Goal: Task Accomplishment & Management: Manage account settings

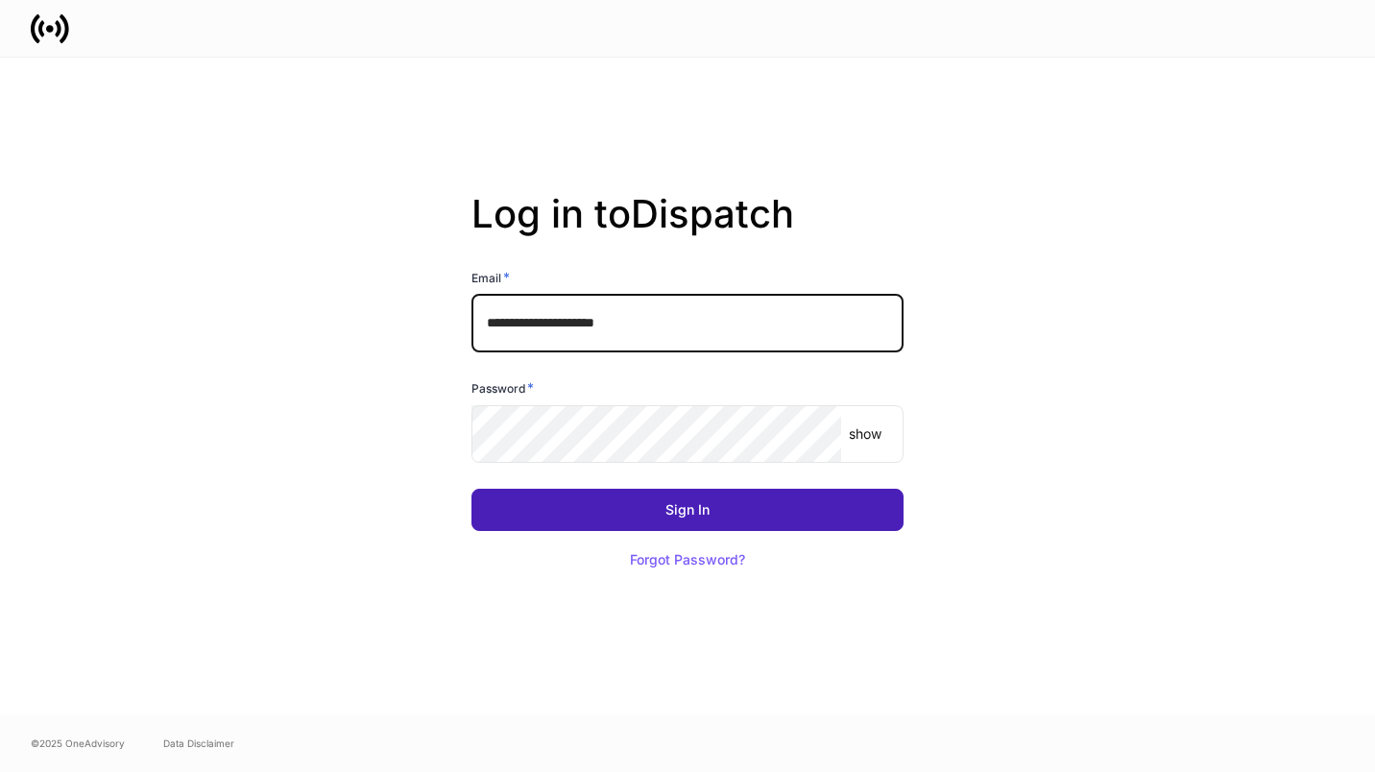
click at [624, 518] on button "Sign In" at bounding box center [688, 510] width 432 height 42
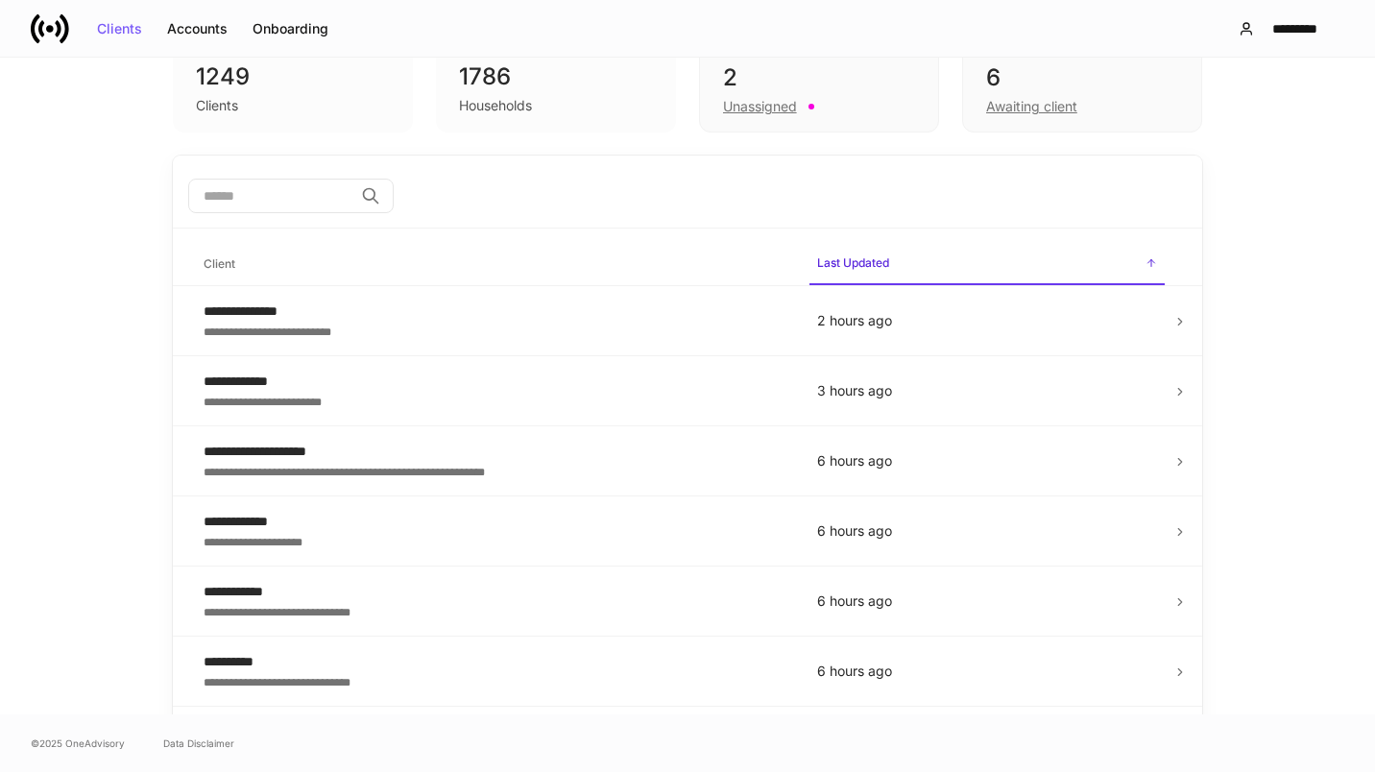
scroll to position [109, 0]
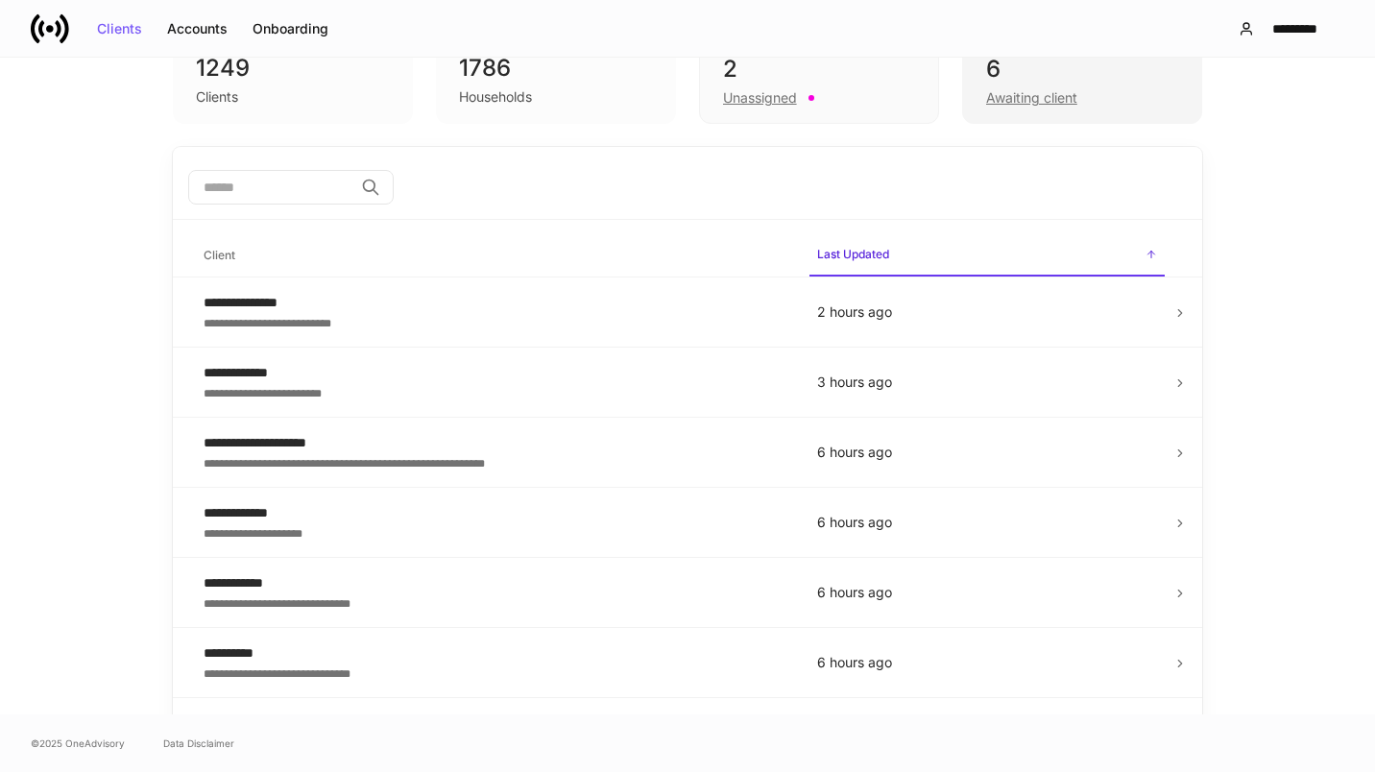
click at [1090, 66] on div "6" at bounding box center [1082, 69] width 192 height 31
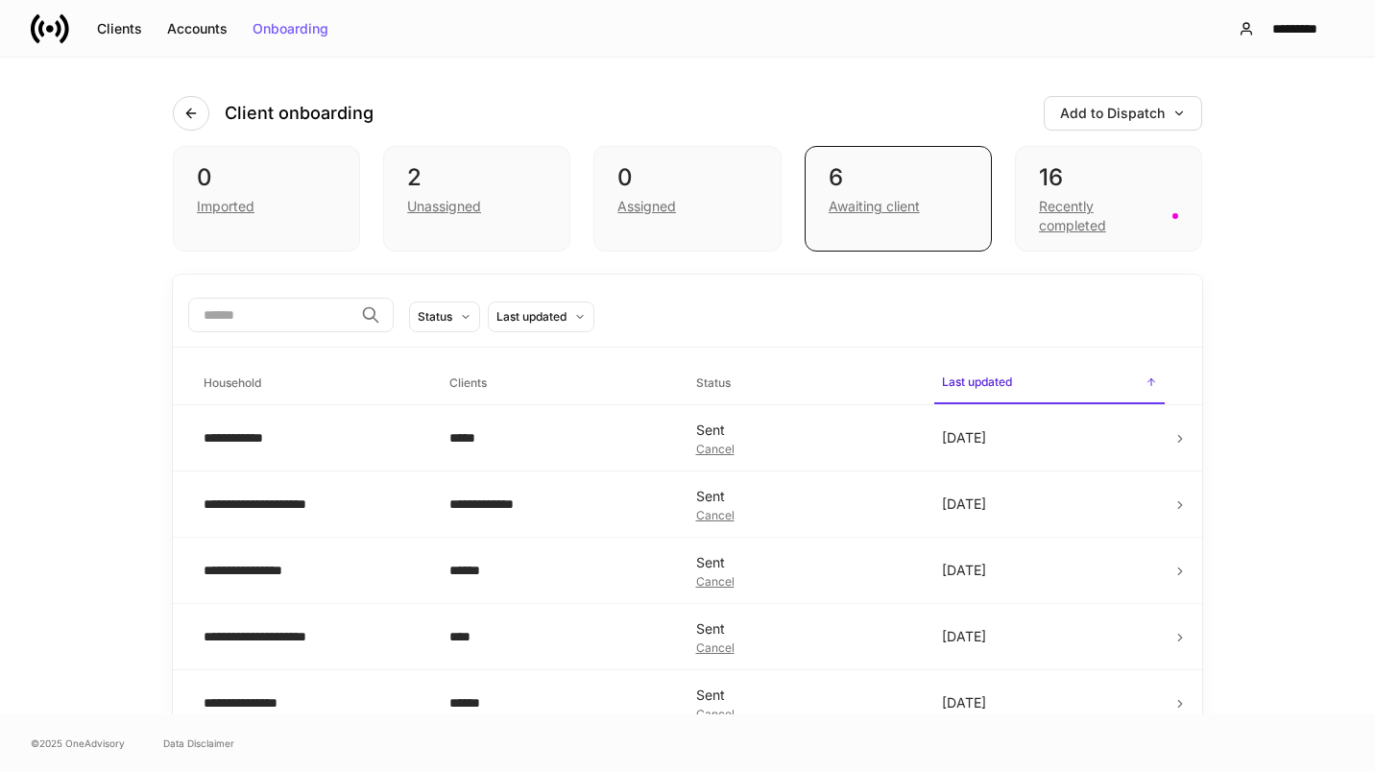
scroll to position [91, 0]
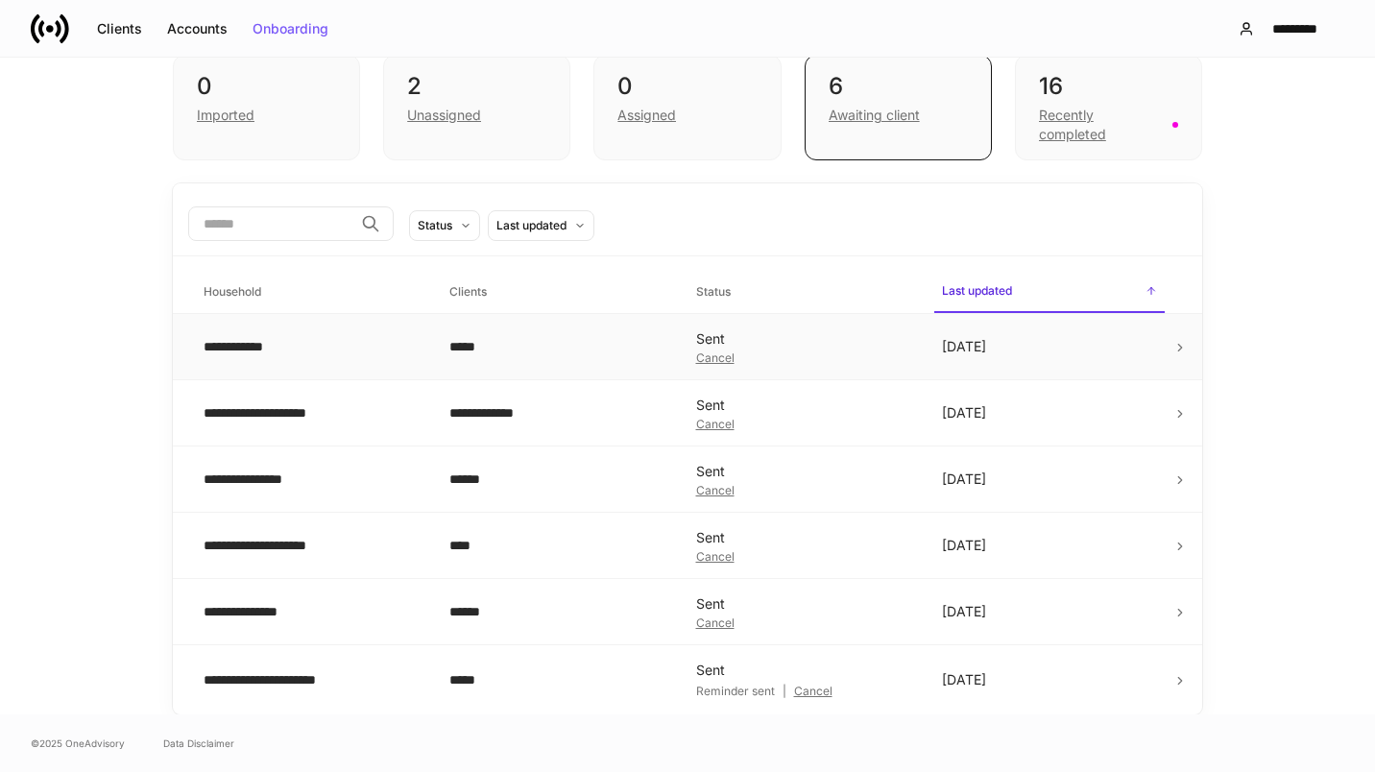
click at [1121, 359] on td "[DATE]" at bounding box center [1050, 347] width 246 height 66
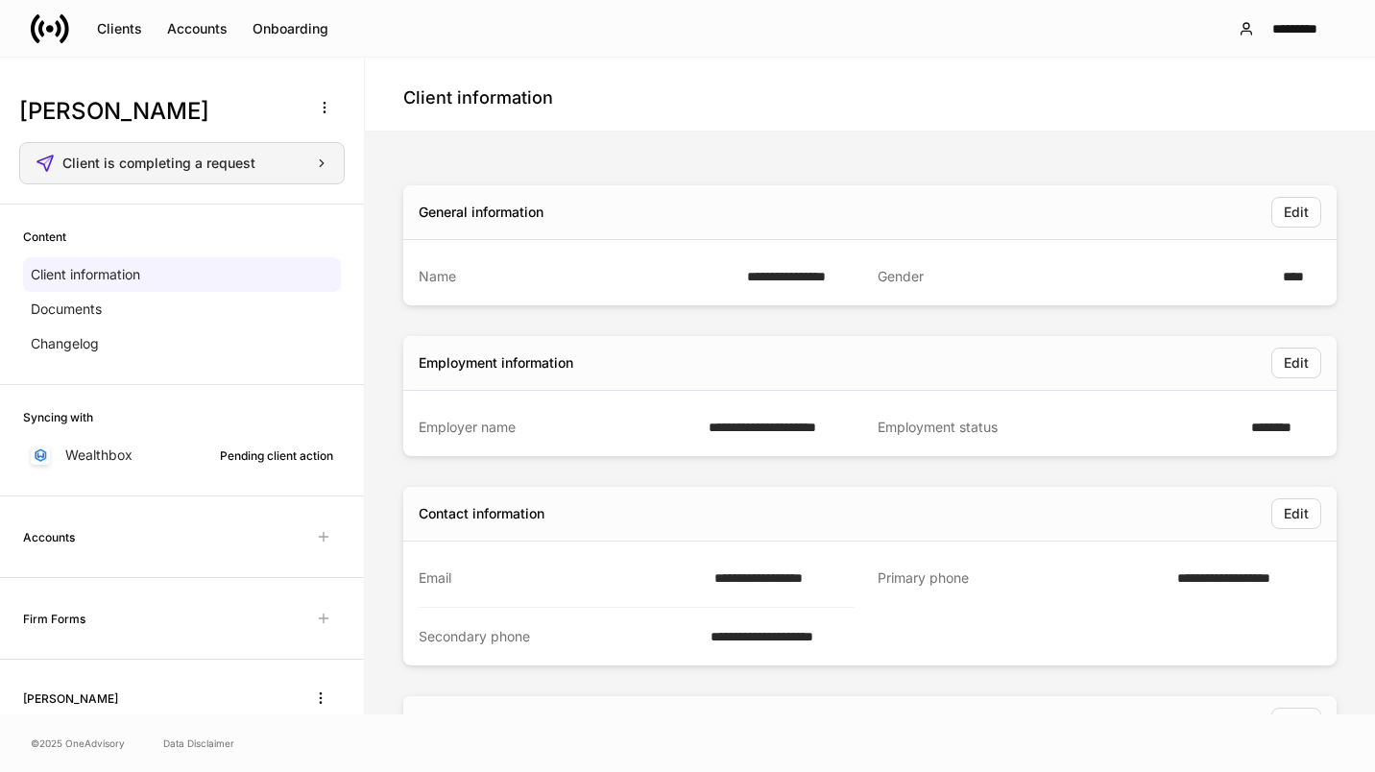
click at [315, 160] on icon "button" at bounding box center [321, 163] width 13 height 13
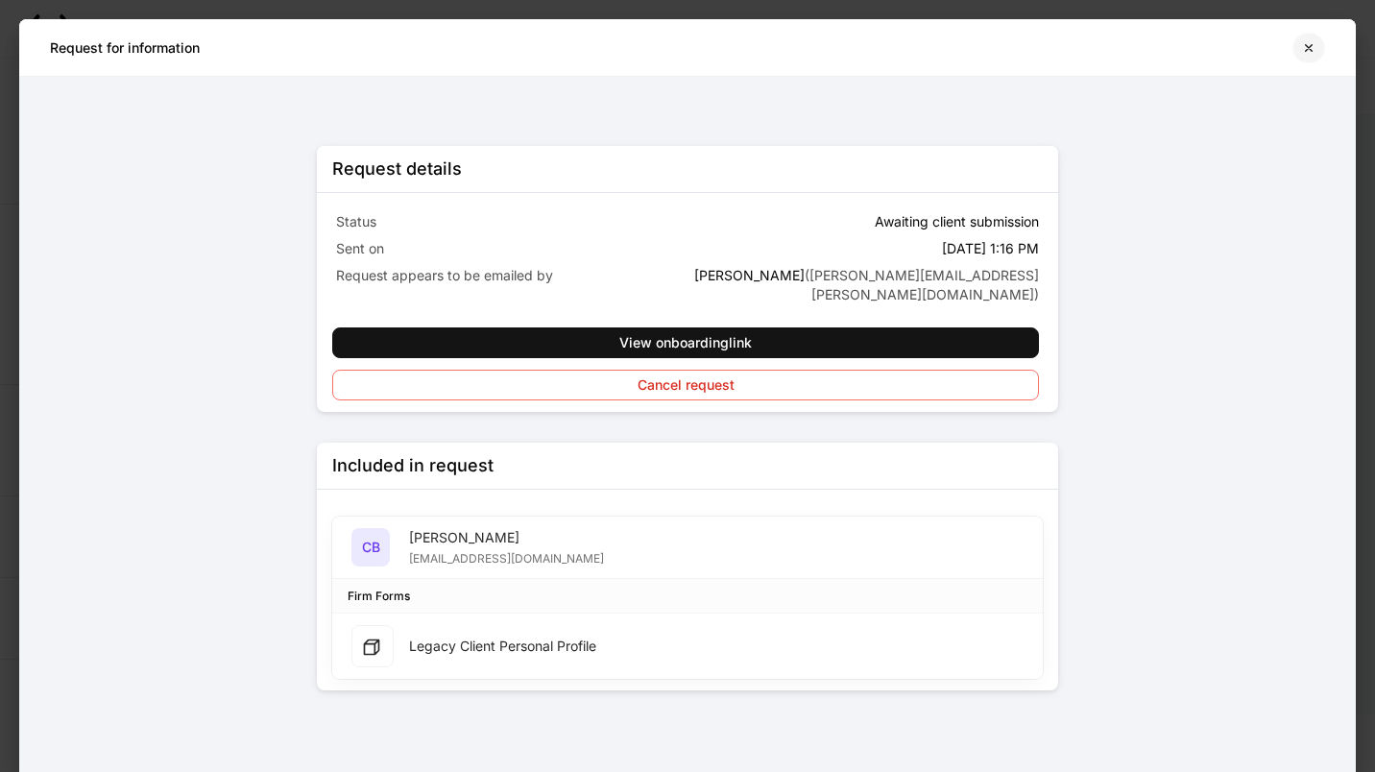
click at [1310, 45] on icon "button" at bounding box center [1308, 47] width 15 height 15
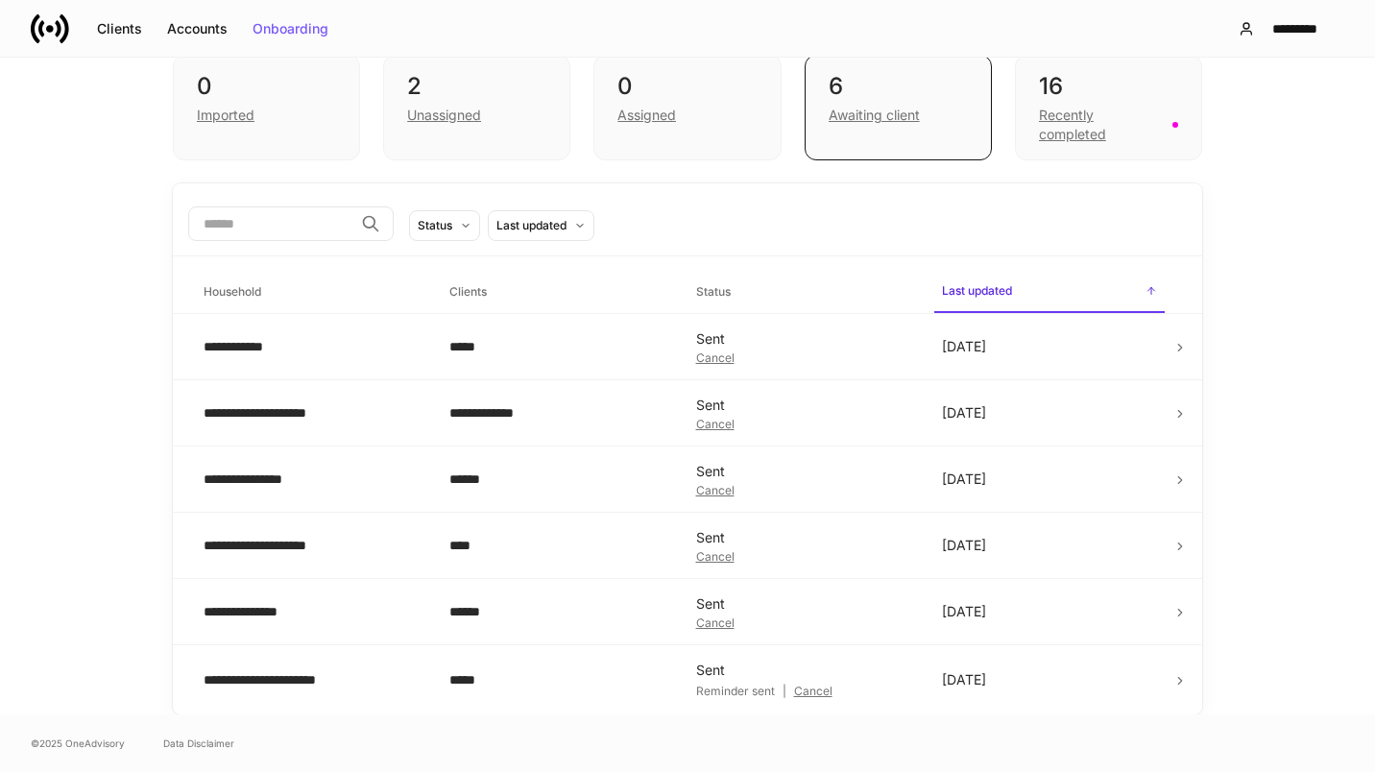
scroll to position [48, 0]
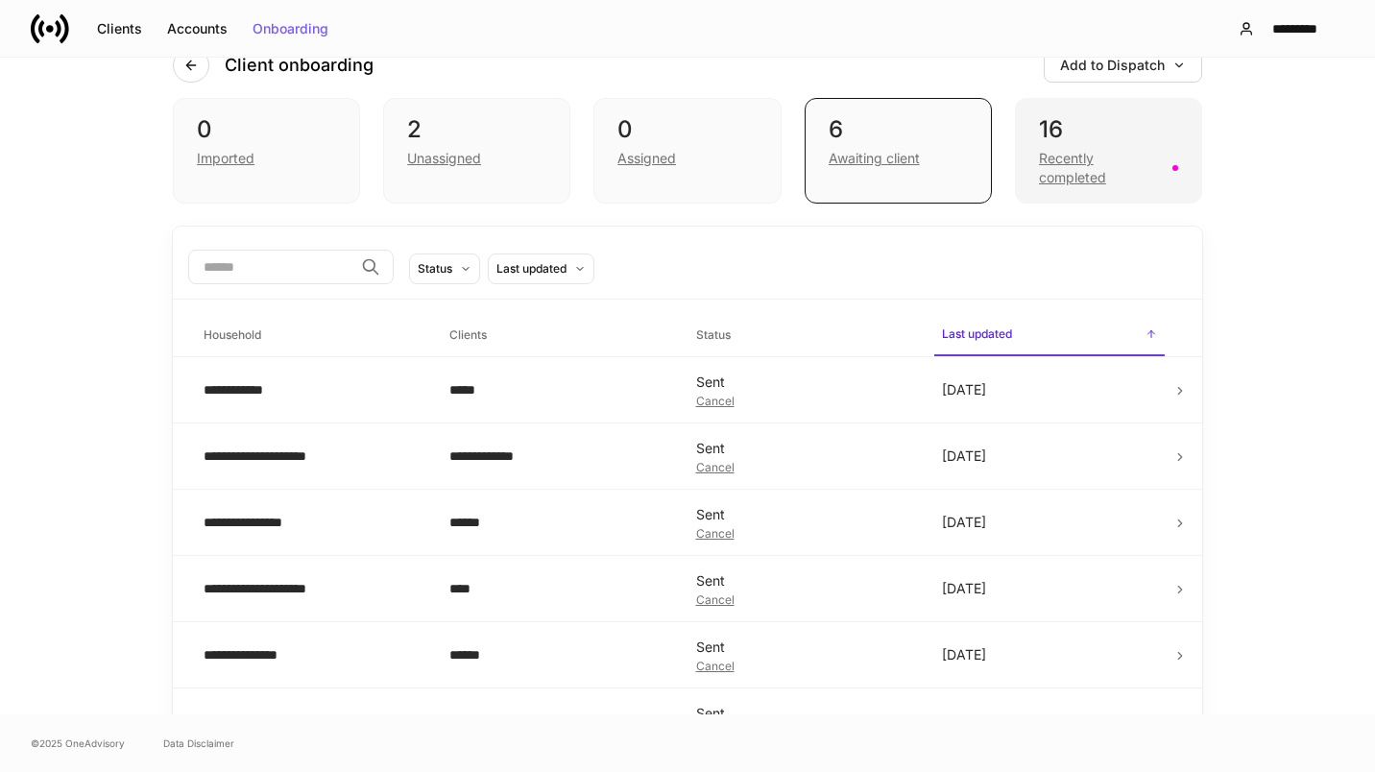
click at [1109, 148] on div "Recently completed" at bounding box center [1108, 166] width 139 height 42
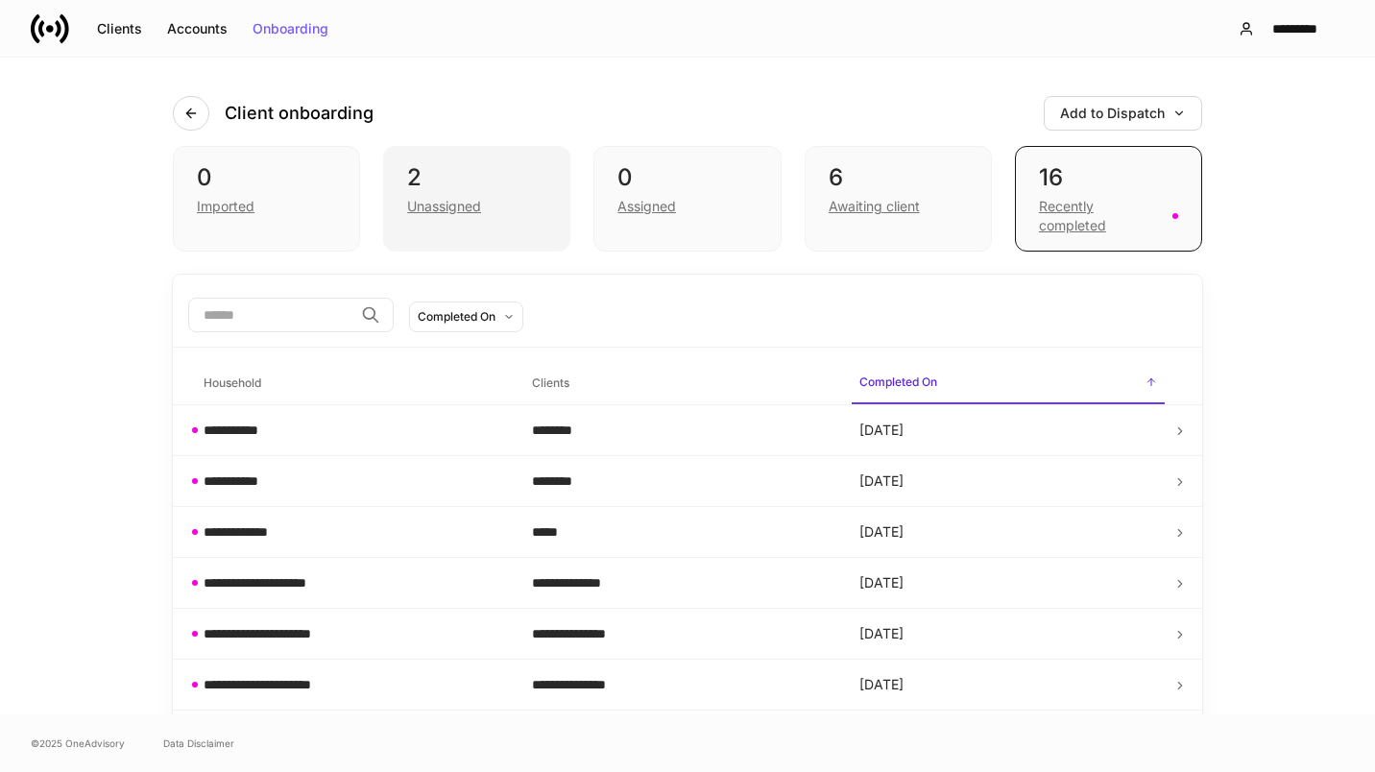
click at [518, 176] on div "2" at bounding box center [476, 177] width 139 height 31
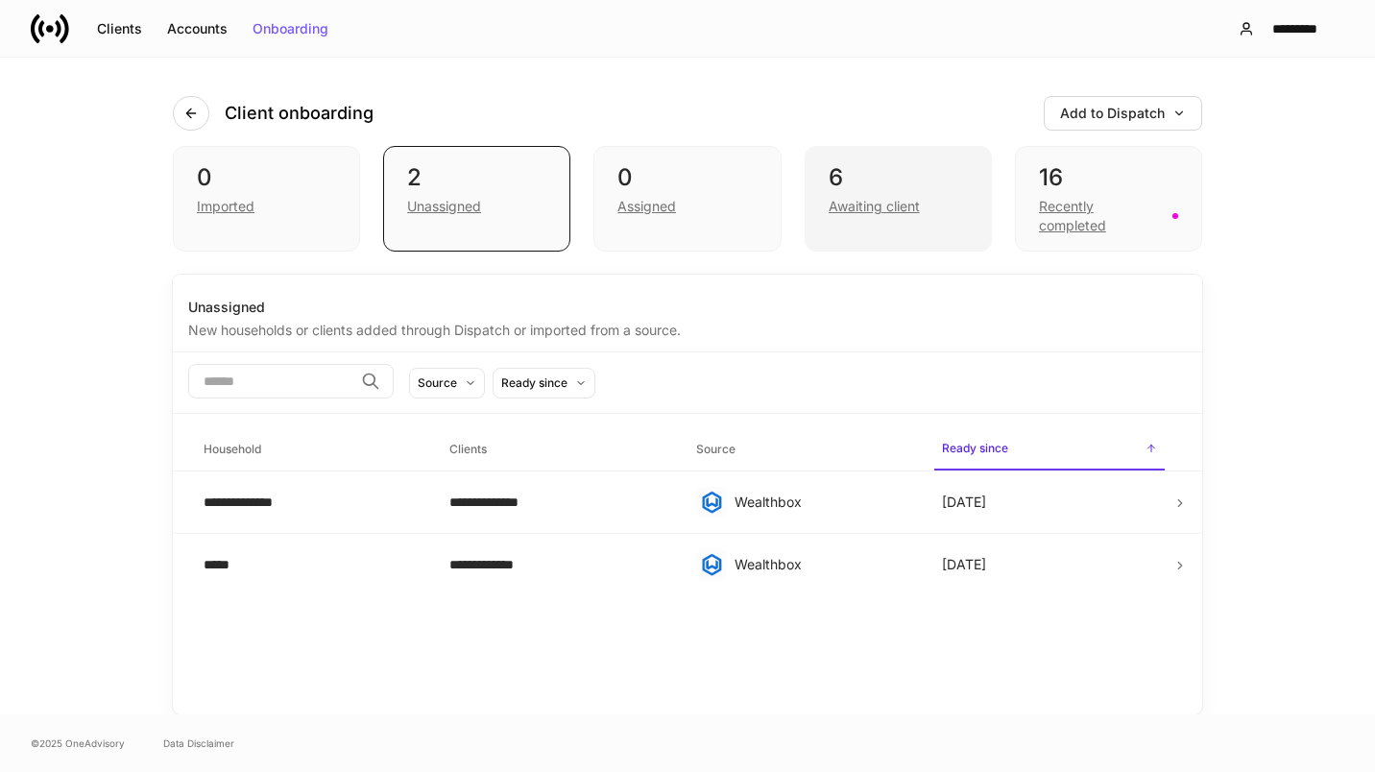
click at [913, 172] on div "6" at bounding box center [898, 177] width 139 height 31
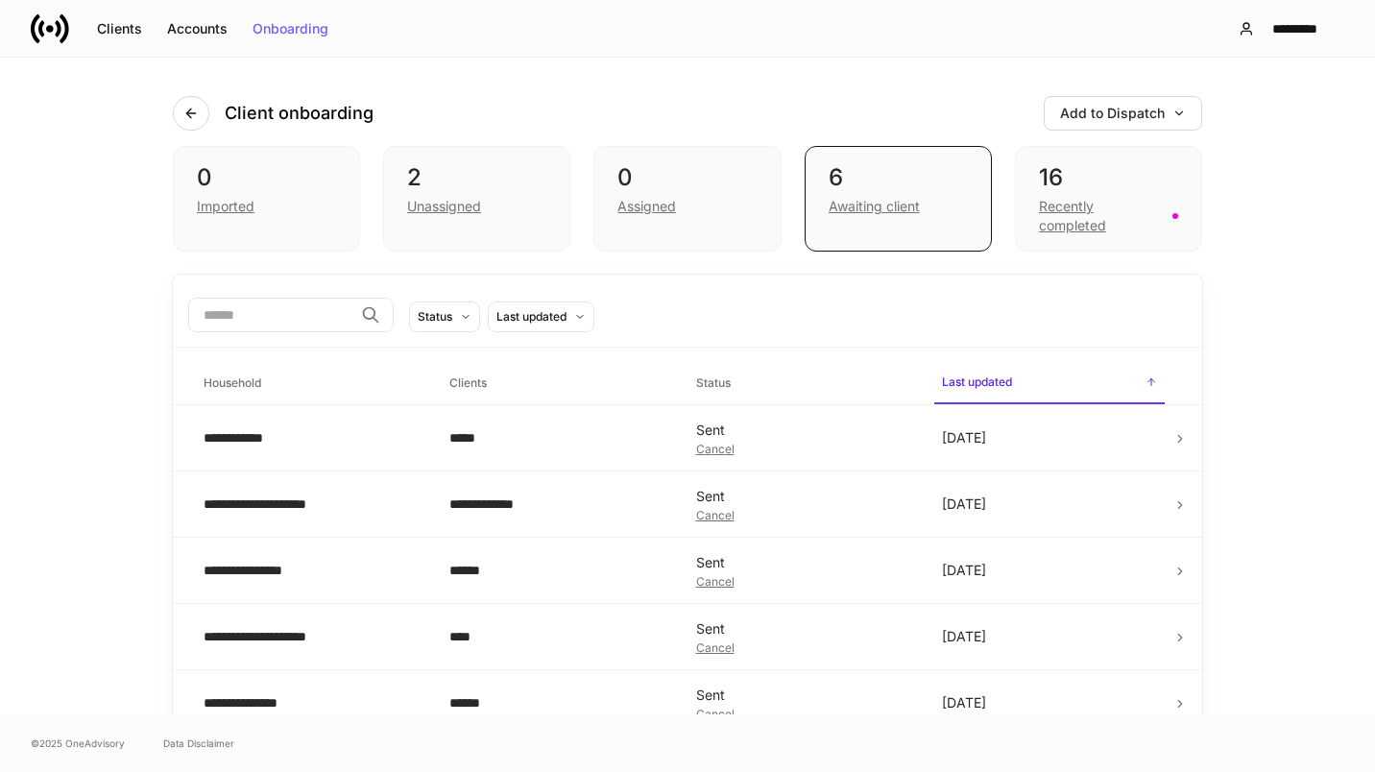
scroll to position [91, 0]
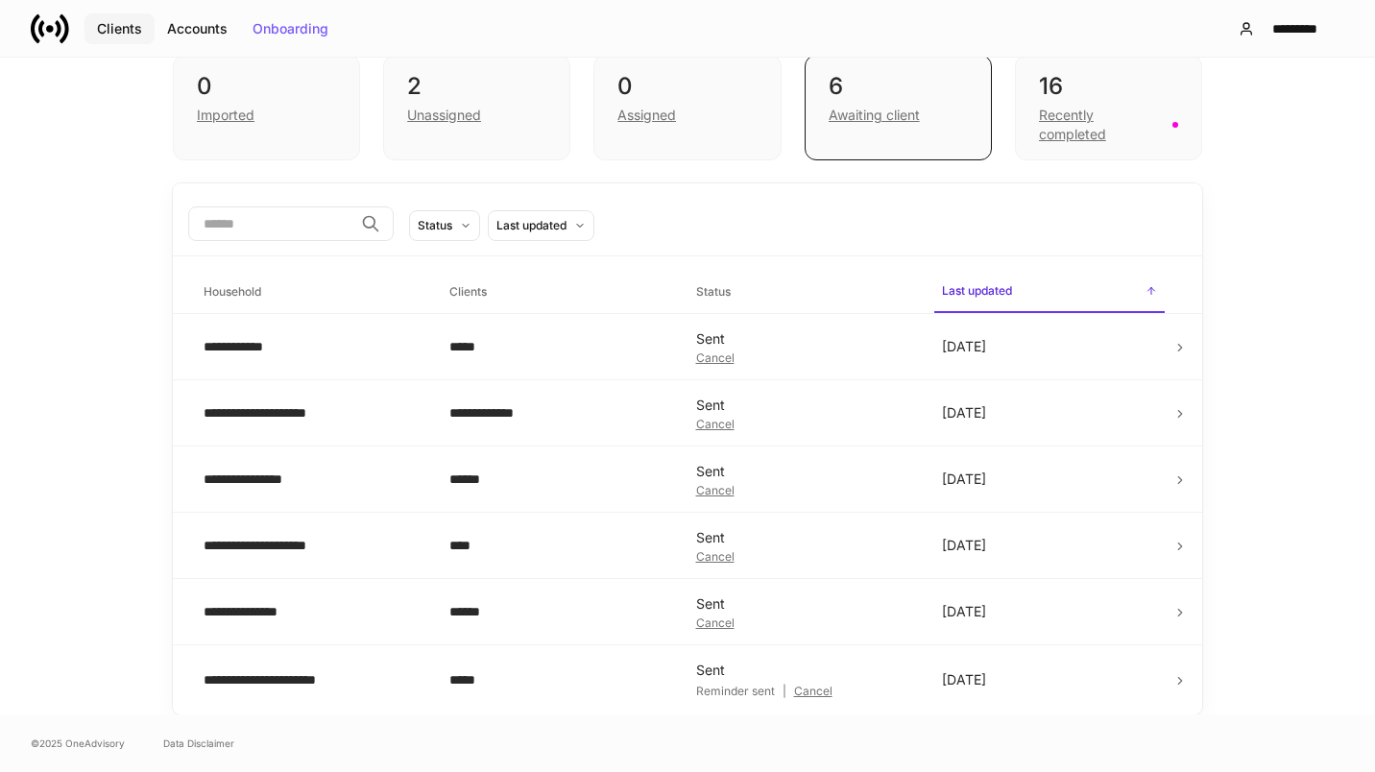
click at [135, 17] on button "Clients" at bounding box center [120, 28] width 70 height 31
